Goal: Information Seeking & Learning: Learn about a topic

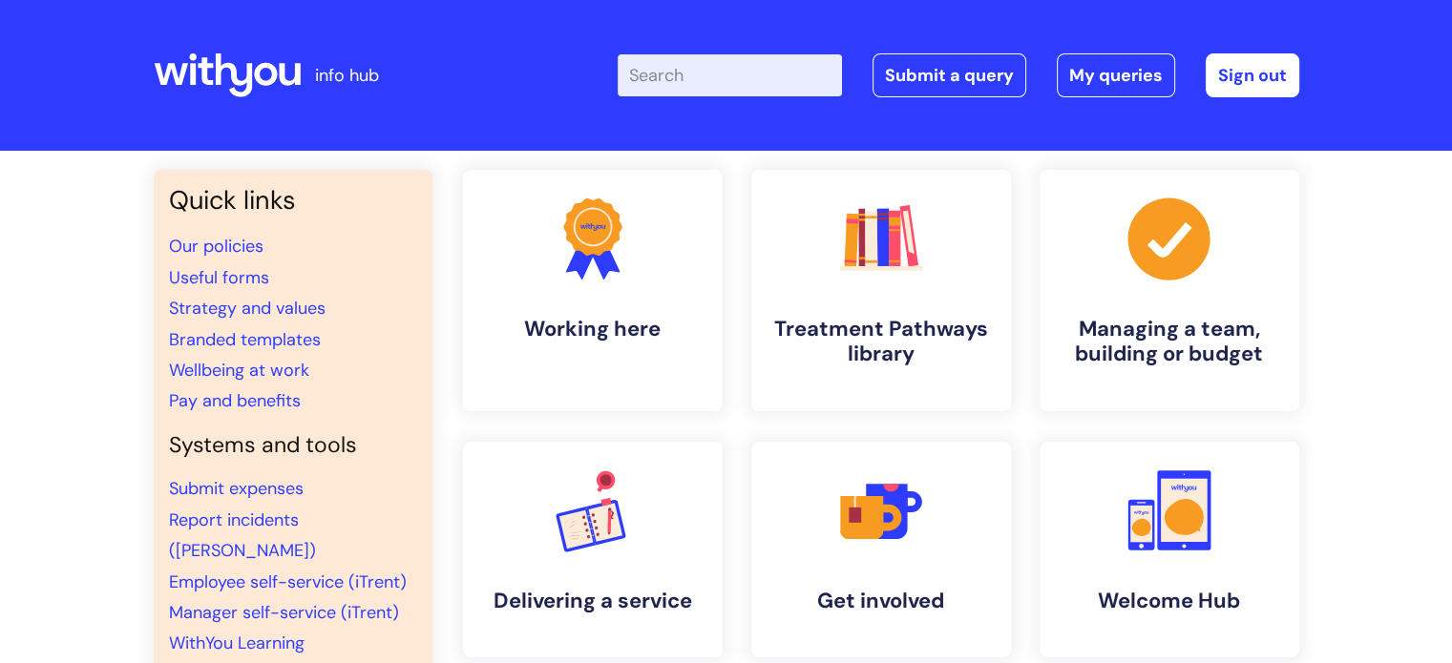
click at [698, 75] on input "Enter your search term here..." at bounding box center [730, 75] width 224 height 42
type input "flu"
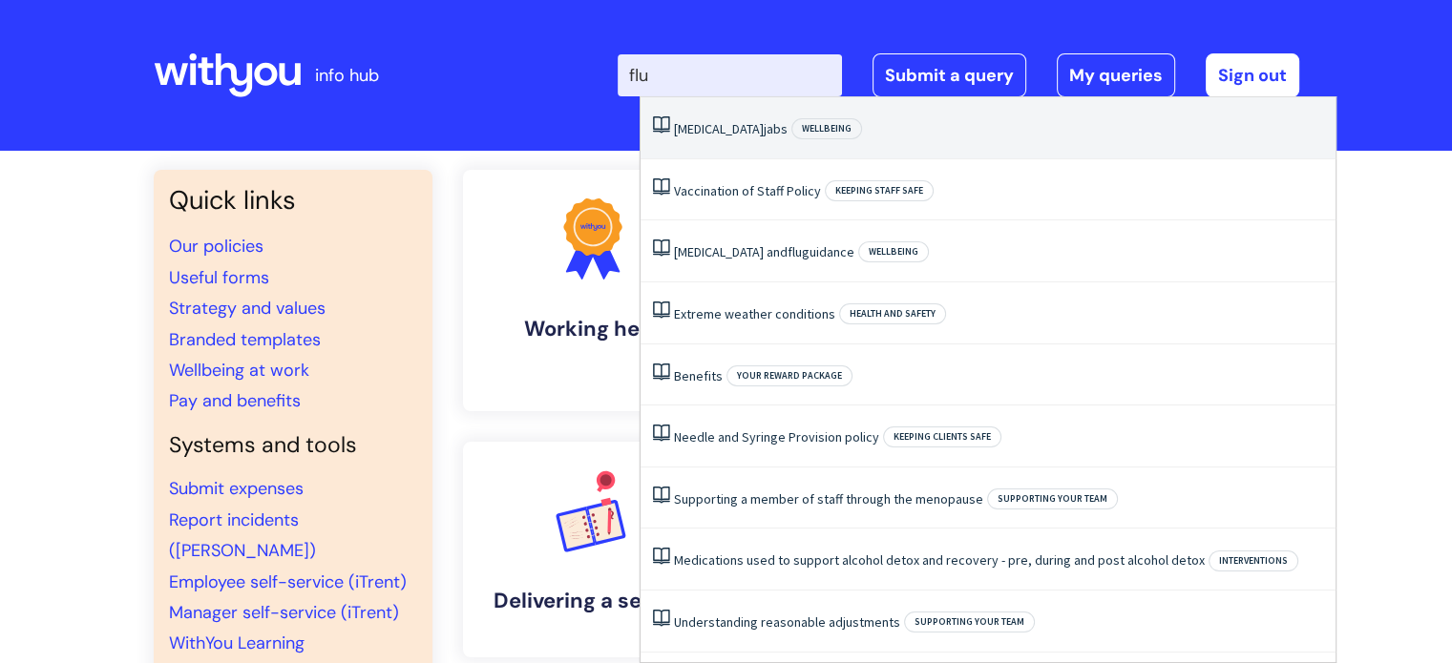
click at [707, 128] on link "Flu jabs" at bounding box center [731, 128] width 114 height 17
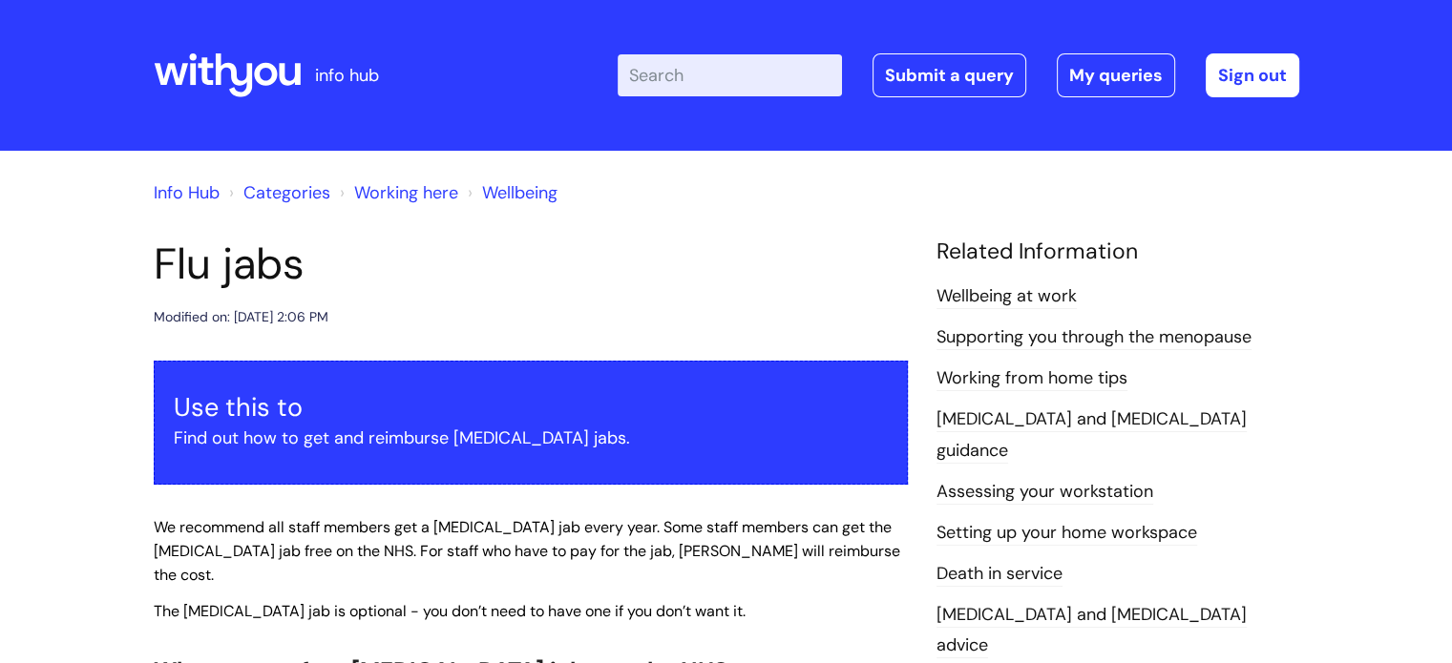
click at [697, 69] on input "Enter your search term here..." at bounding box center [730, 75] width 224 height 42
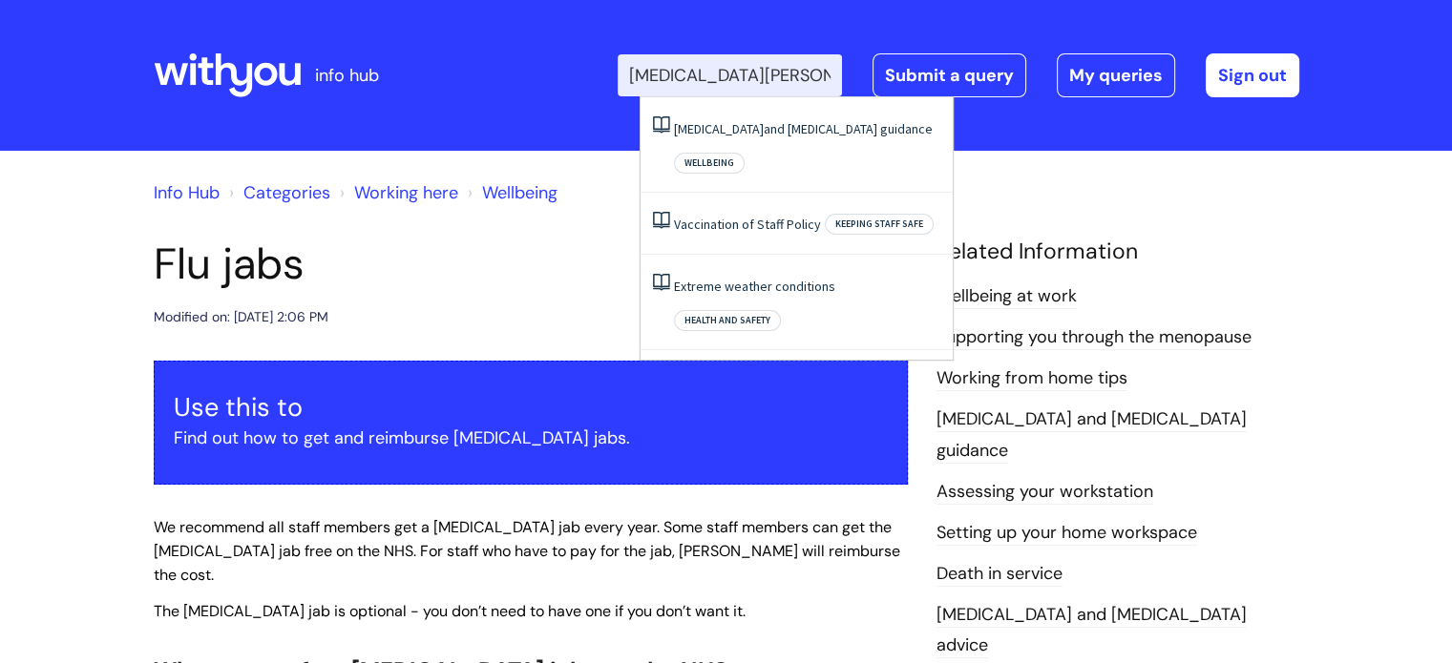
type input "covid vaccine"
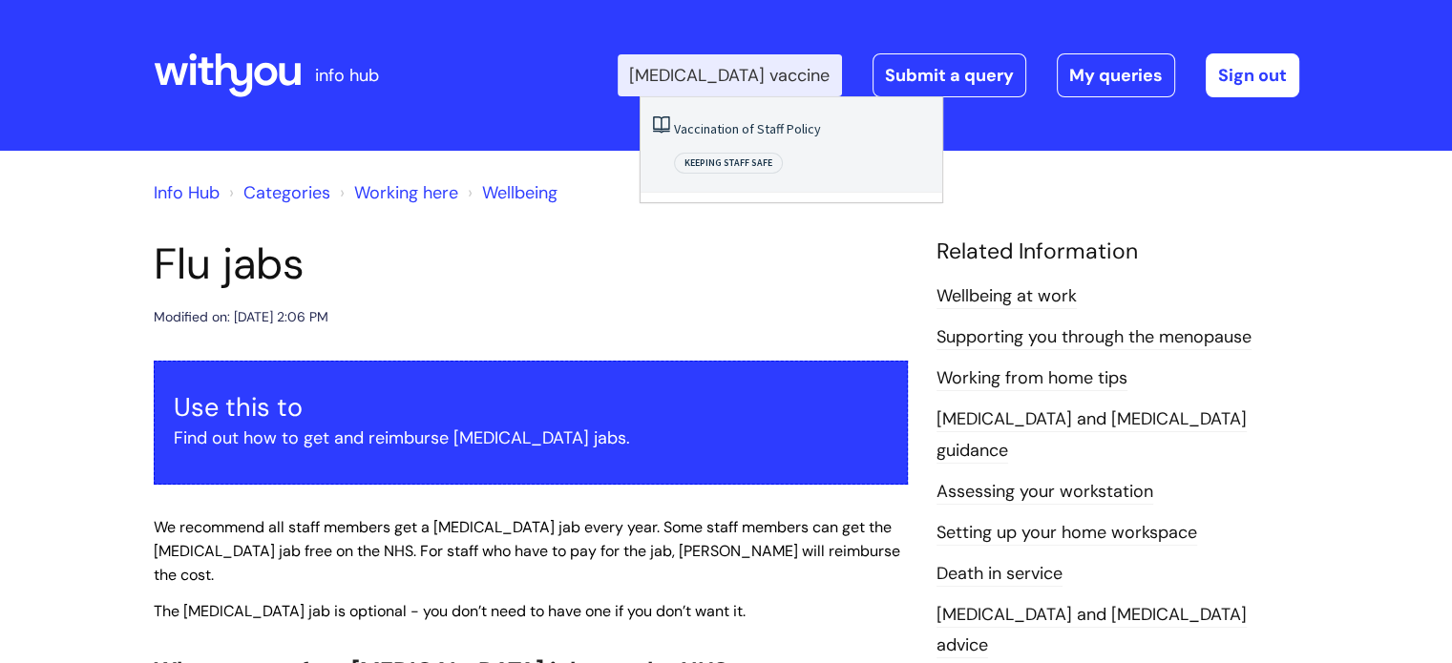
click at [706, 133] on link "Vaccination of Staff Policy" at bounding box center [747, 128] width 147 height 17
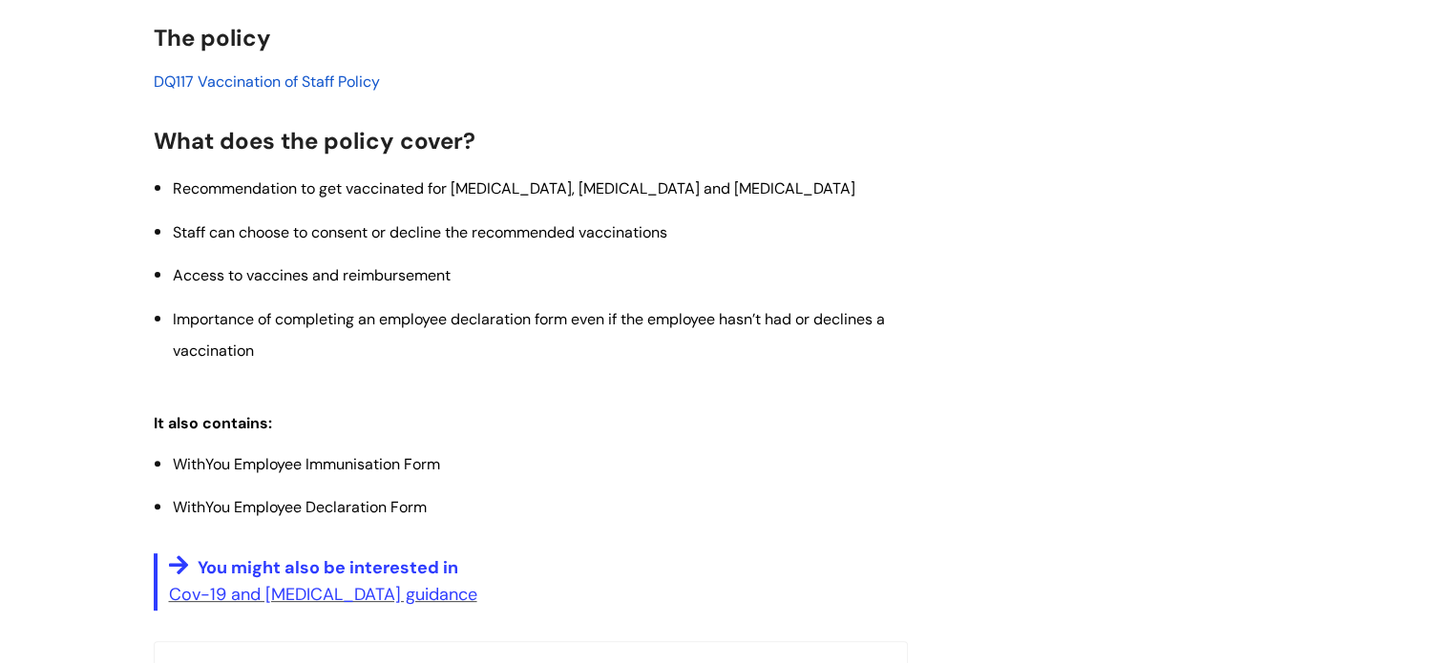
scroll to position [498, 0]
click at [264, 86] on span "DQ117 Vaccination of Staff Policy" at bounding box center [267, 83] width 226 height 20
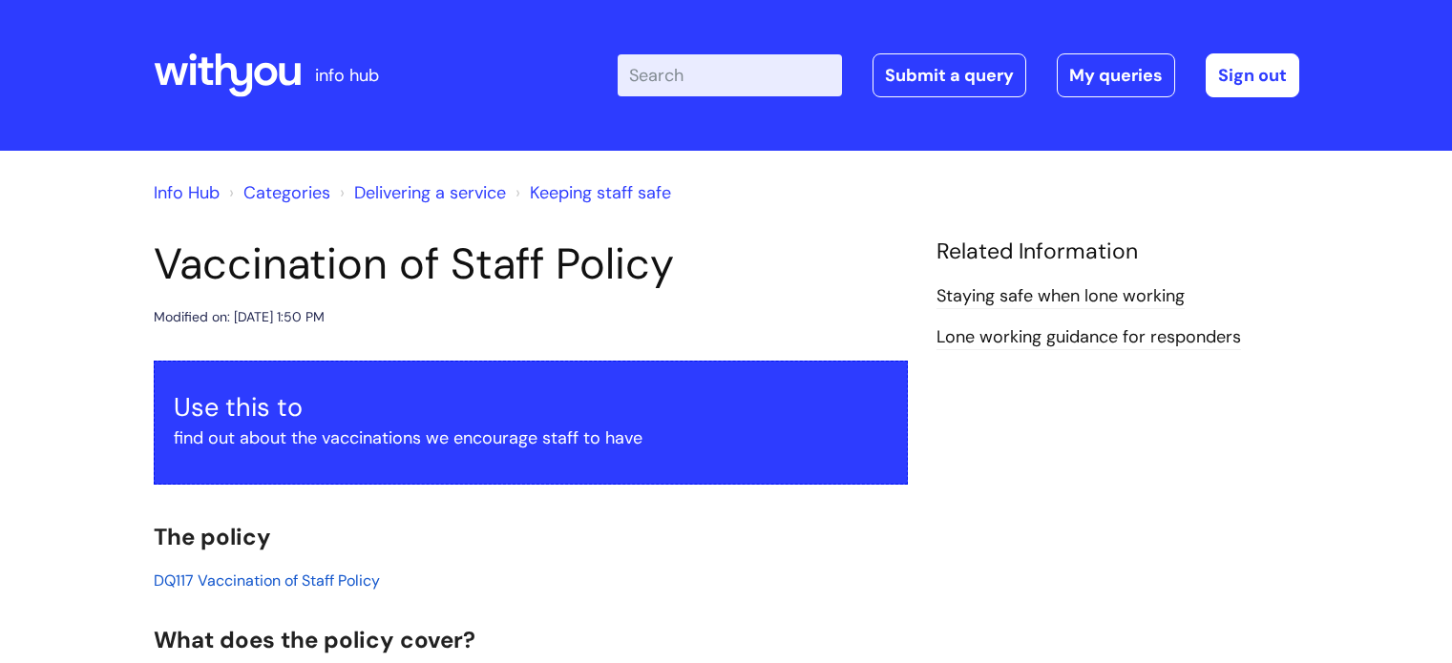
scroll to position [498, 0]
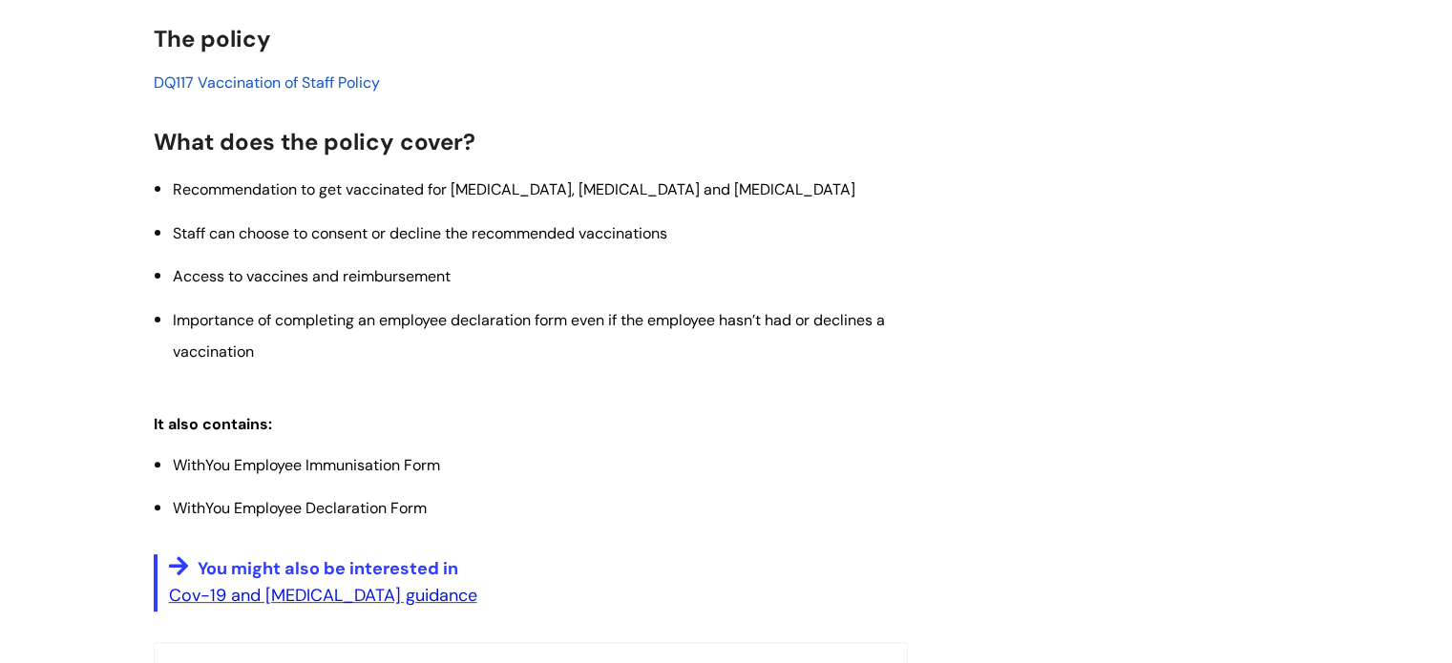
click at [325, 594] on link "Cov-19 and [MEDICAL_DATA] guidance" at bounding box center [323, 595] width 308 height 23
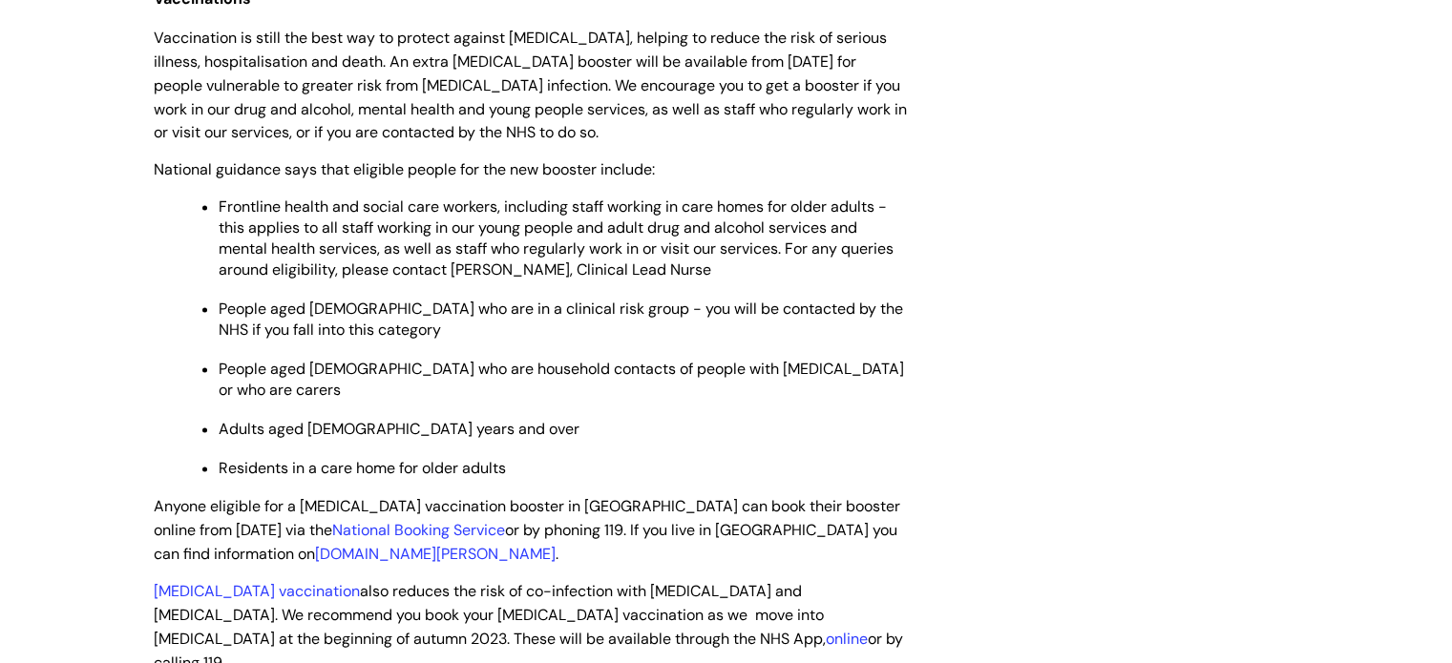
scroll to position [3059, 0]
